Goal: Information Seeking & Learning: Learn about a topic

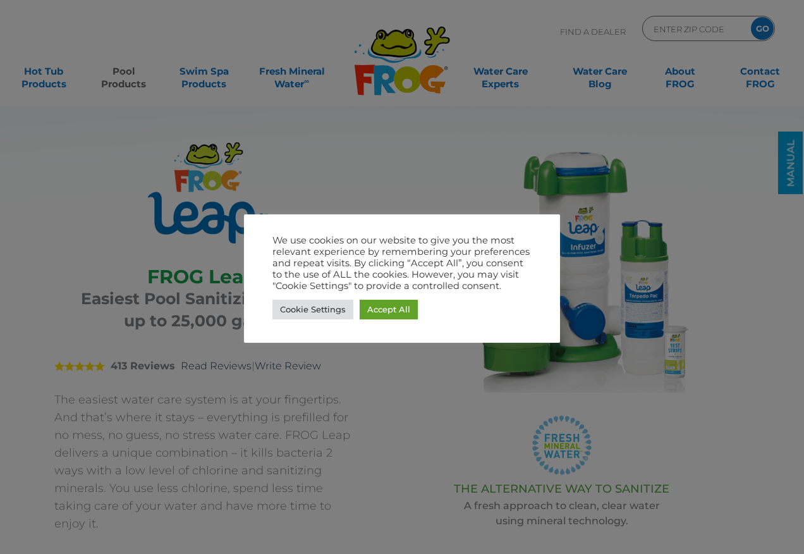
click at [385, 300] on div "Cookie Settings Accept All" at bounding box center [401, 309] width 259 height 26
click at [387, 310] on link "Accept All" at bounding box center [389, 310] width 58 height 20
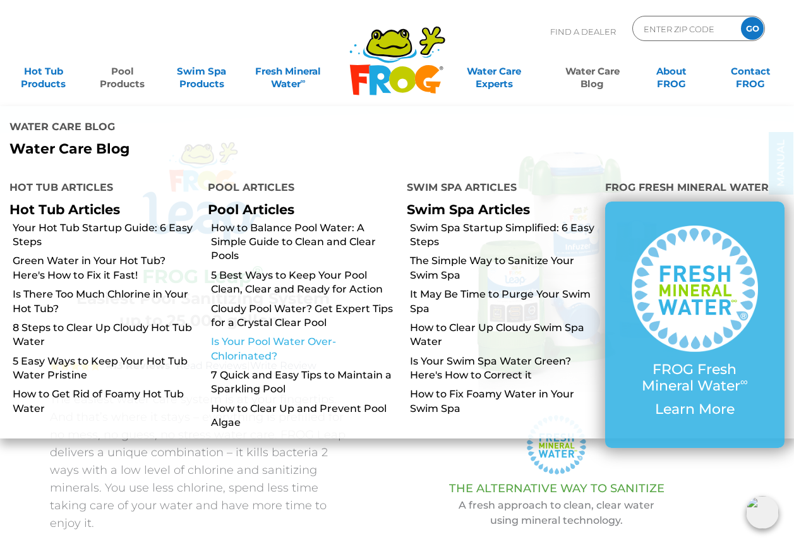
click at [260, 349] on link "Is Your Pool Water Over-Chlorinated?" at bounding box center [304, 349] width 186 height 28
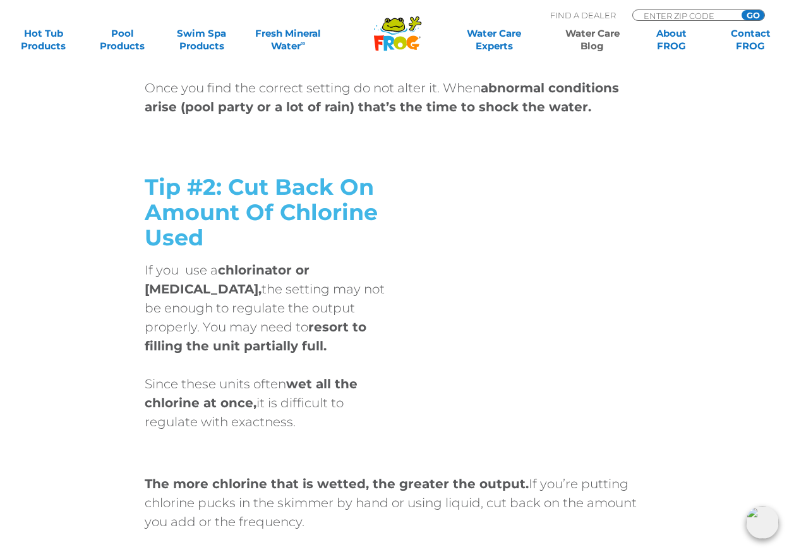
scroll to position [1390, 0]
